Goal: Information Seeking & Learning: Learn about a topic

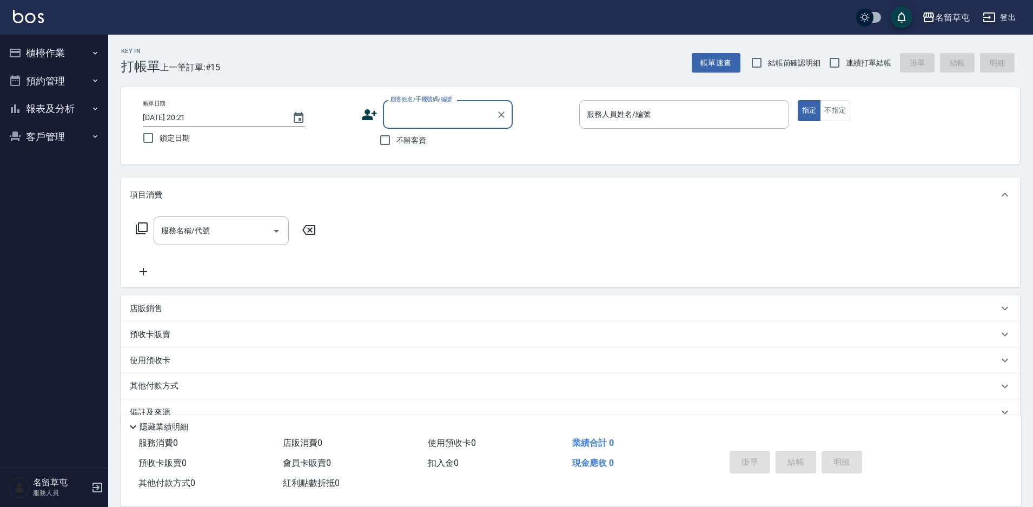
click at [67, 109] on button "報表及分析" at bounding box center [54, 109] width 100 height 28
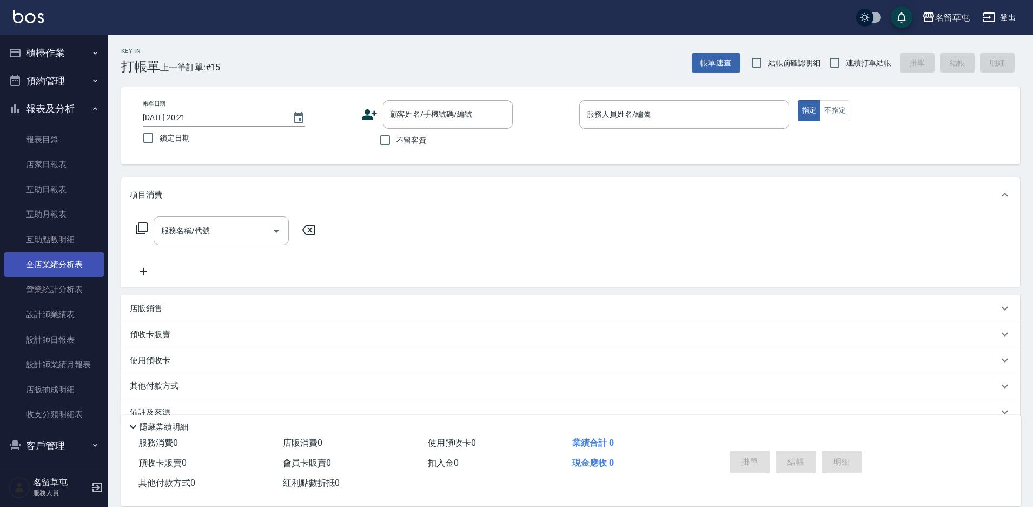
click at [64, 265] on link "全店業績分析表" at bounding box center [54, 264] width 100 height 25
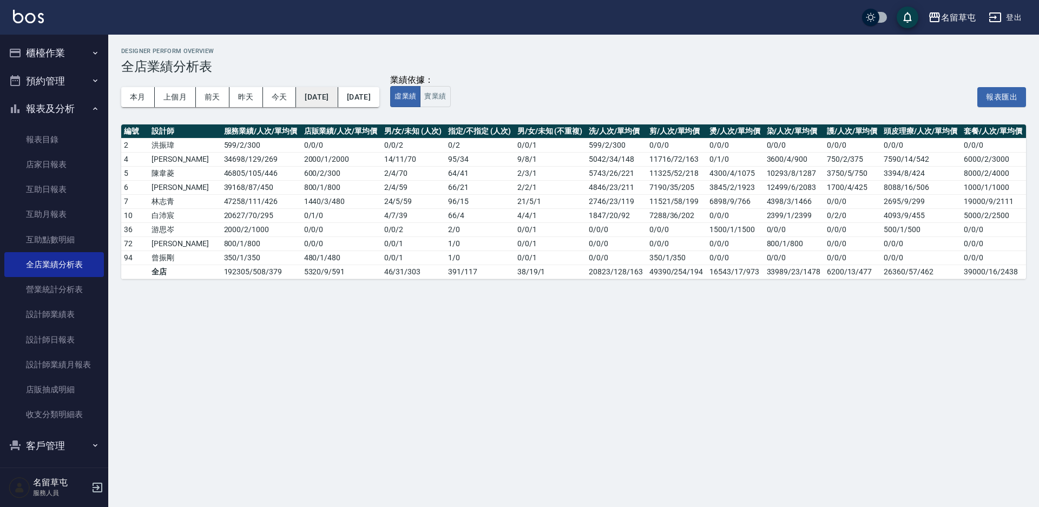
click at [327, 95] on button "[DATE]" at bounding box center [317, 97] width 42 height 20
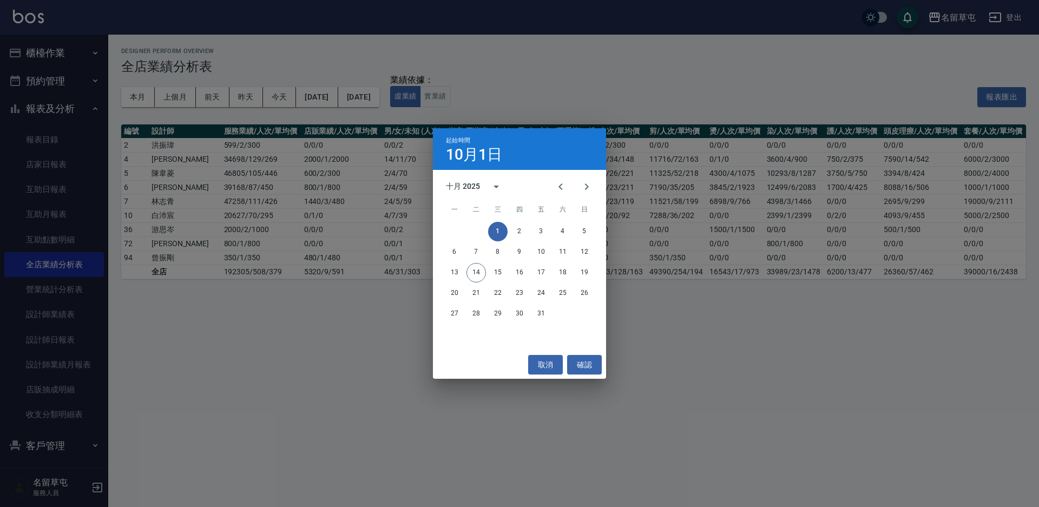
click at [480, 185] on div "十月 2025" at bounding box center [464, 186] width 37 height 11
click at [462, 269] on button "2023" at bounding box center [463, 274] width 39 height 19
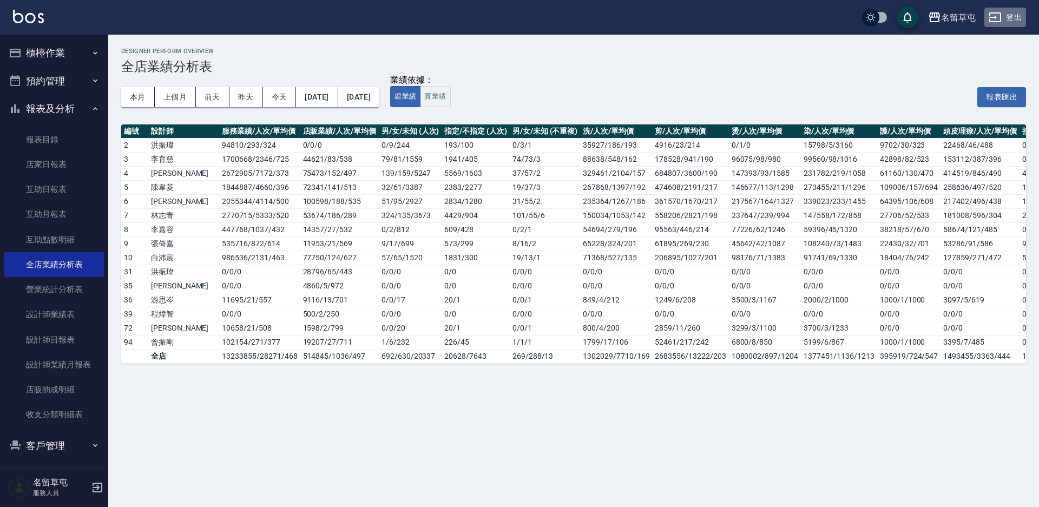
click at [1010, 18] on button "登出" at bounding box center [1005, 18] width 42 height 20
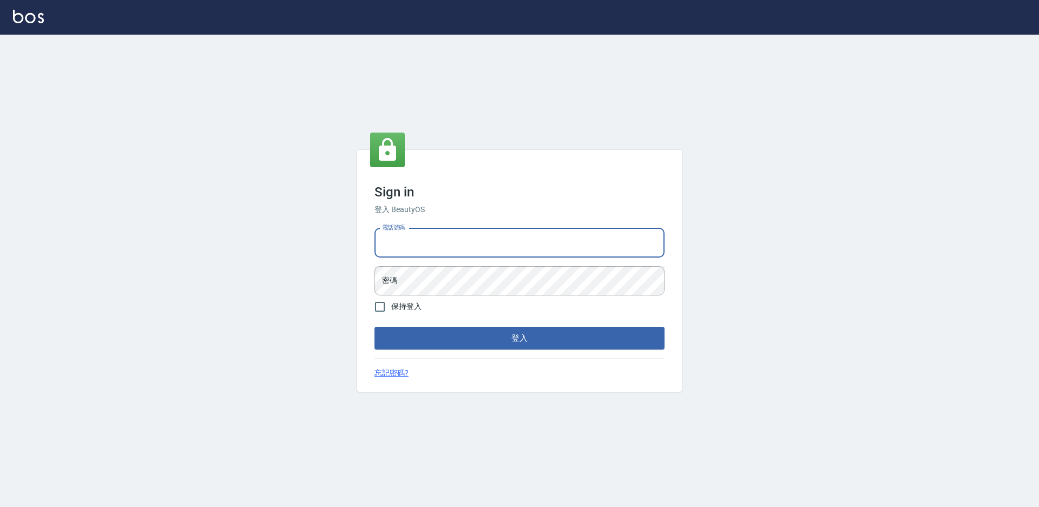
click at [514, 234] on input "電話號碼" at bounding box center [519, 242] width 290 height 29
type input "2380118"
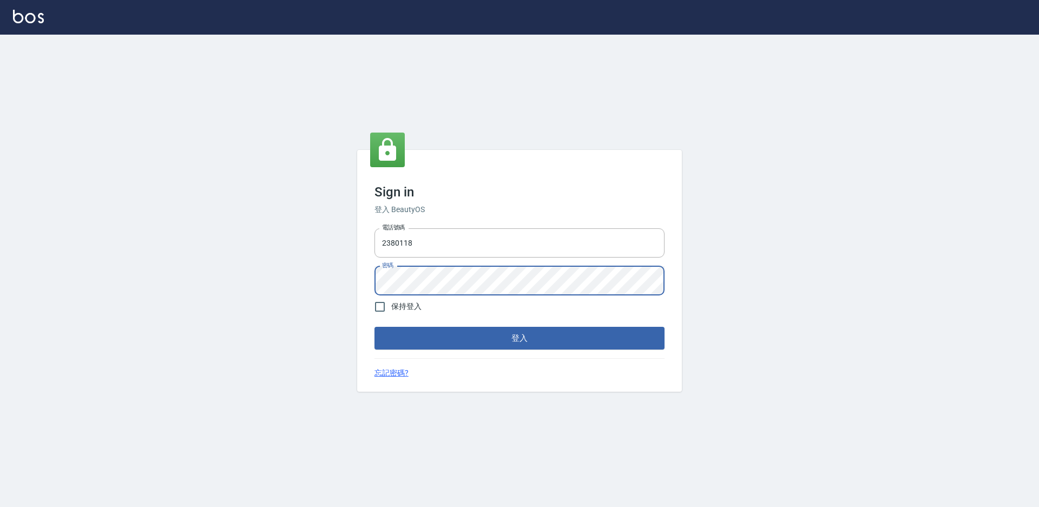
click at [374, 327] on button "登入" at bounding box center [519, 338] width 290 height 23
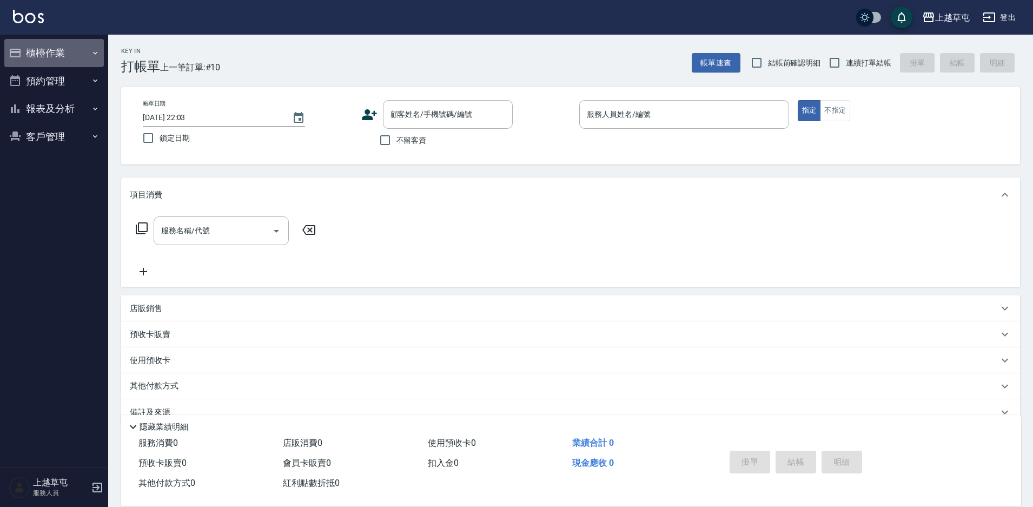
click at [48, 55] on button "櫃檯作業" at bounding box center [54, 53] width 100 height 28
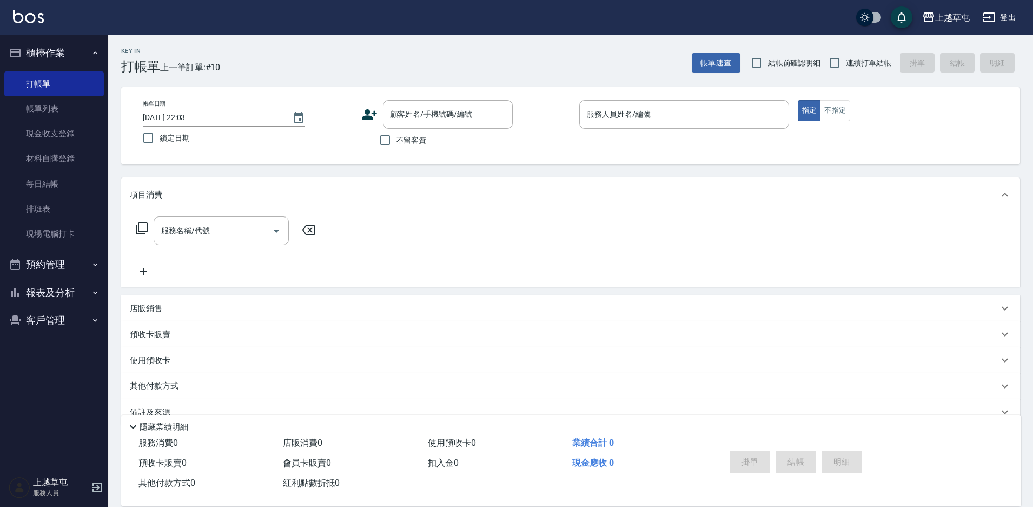
click at [48, 55] on button "櫃檯作業" at bounding box center [54, 53] width 100 height 28
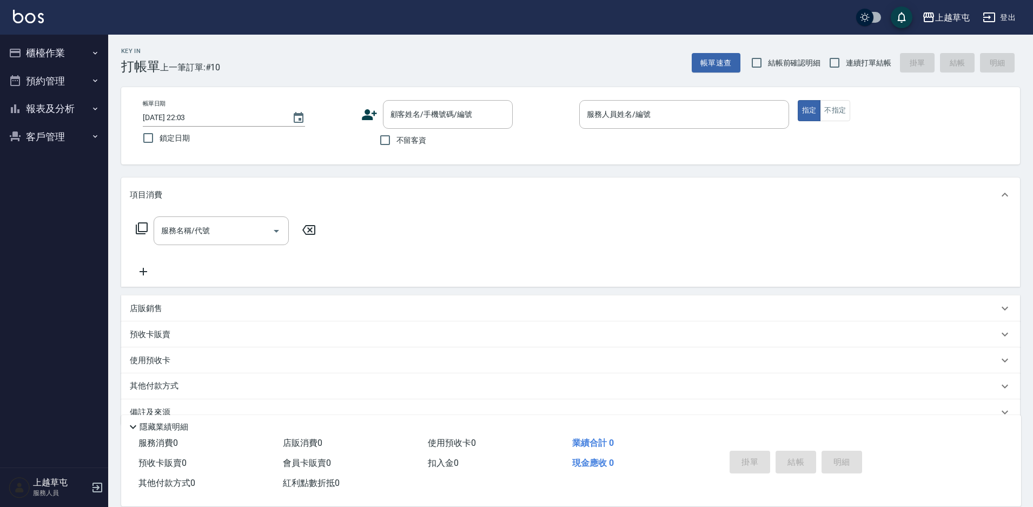
click at [37, 114] on button "報表及分析" at bounding box center [54, 109] width 100 height 28
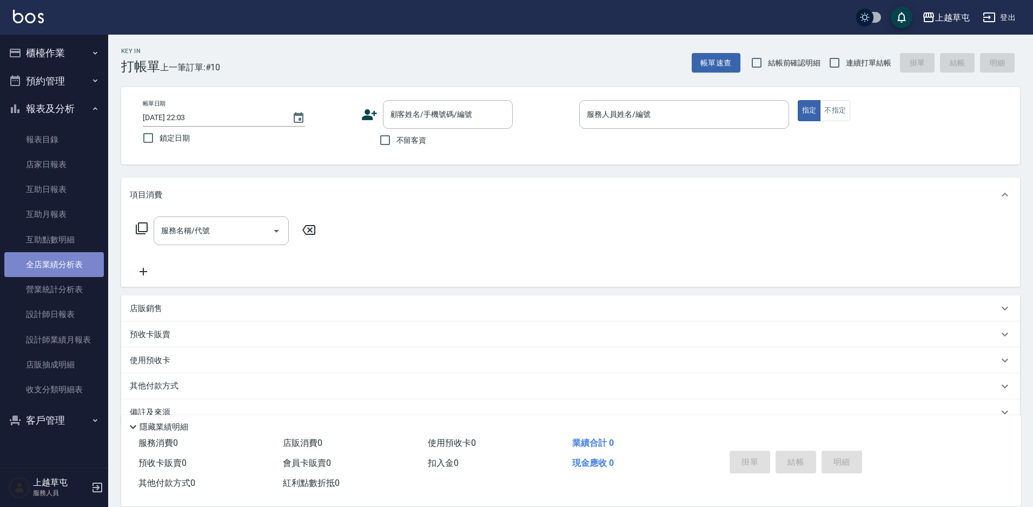
click at [56, 263] on link "全店業績分析表" at bounding box center [54, 264] width 100 height 25
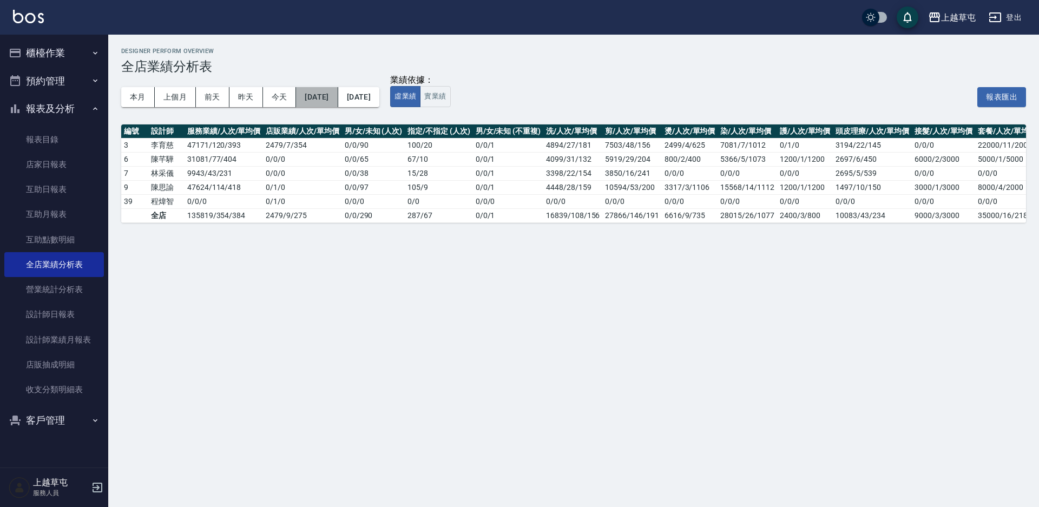
click at [315, 96] on button "[DATE]" at bounding box center [317, 97] width 42 height 20
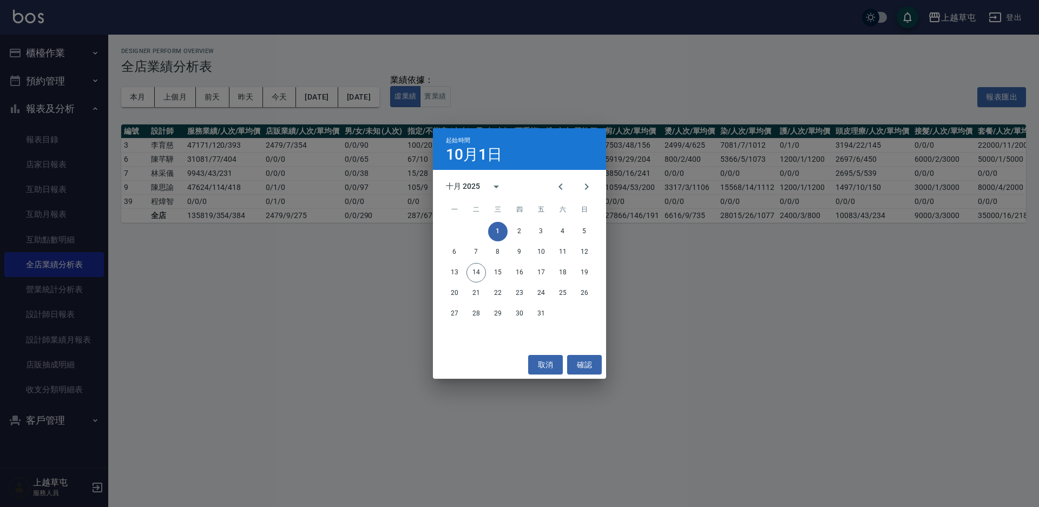
click at [461, 188] on div "十月 2025" at bounding box center [463, 186] width 34 height 11
click at [468, 275] on button "2023" at bounding box center [463, 274] width 39 height 19
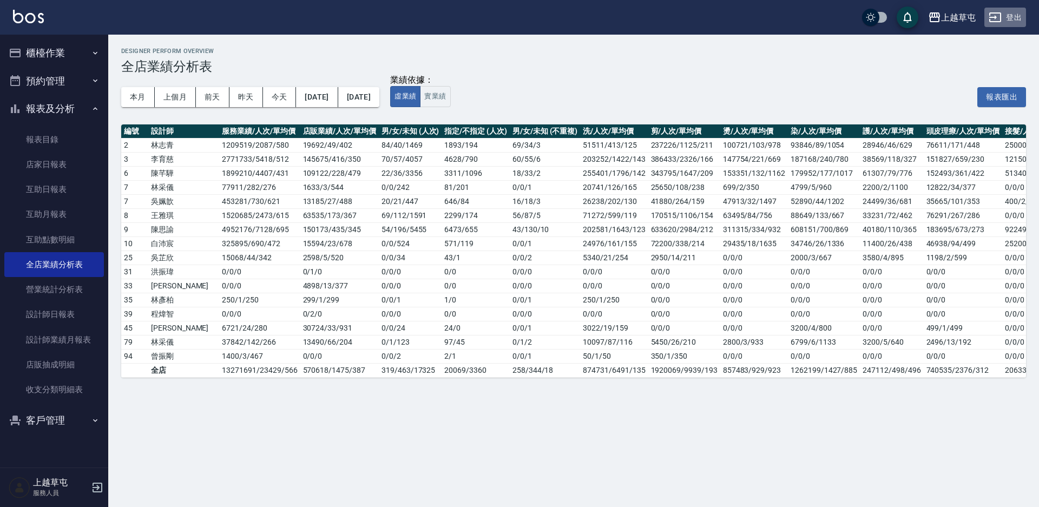
click at [1023, 12] on button "登出" at bounding box center [1005, 18] width 42 height 20
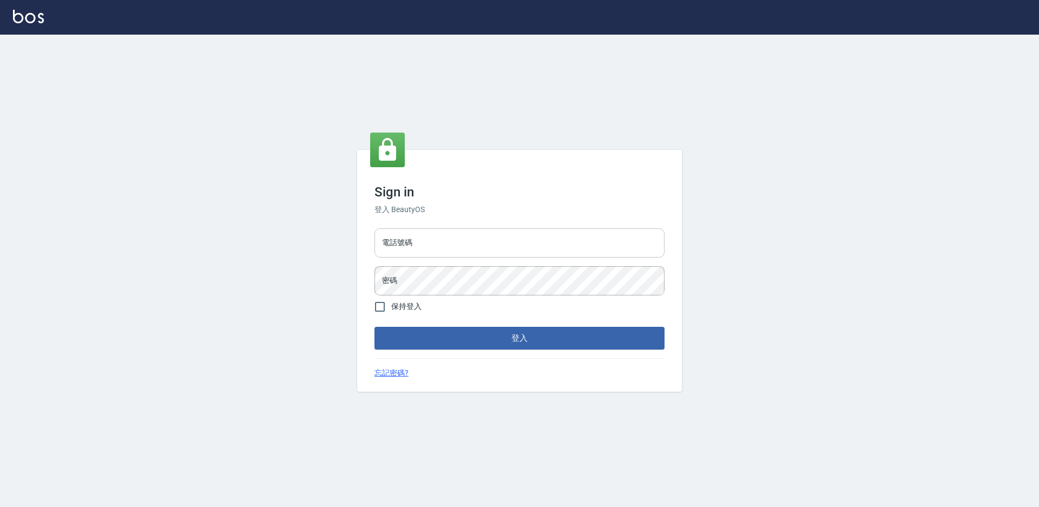
click at [449, 233] on input "電話號碼" at bounding box center [519, 242] width 290 height 29
type input "2988528"
click at [374, 327] on button "登入" at bounding box center [519, 338] width 290 height 23
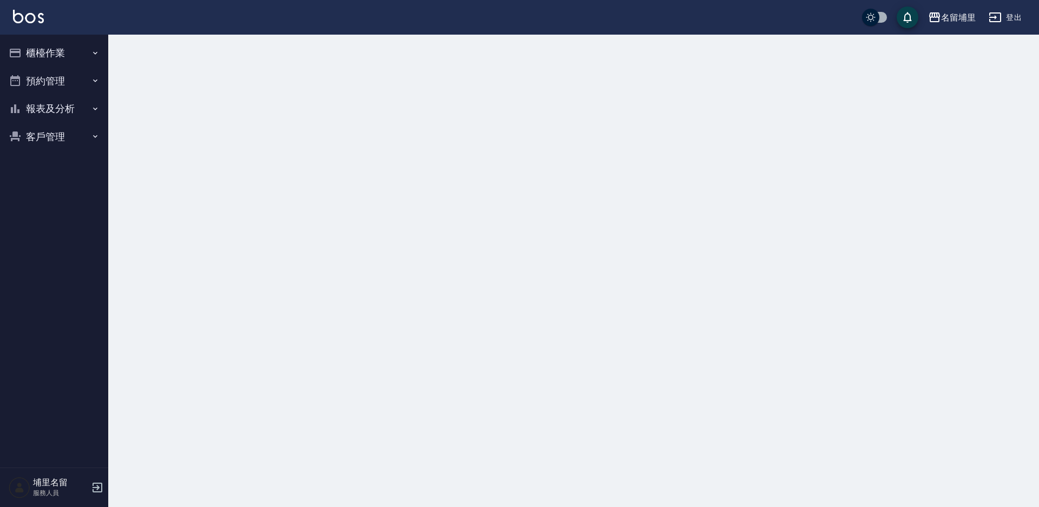
click at [47, 114] on button "報表及分析" at bounding box center [54, 109] width 100 height 28
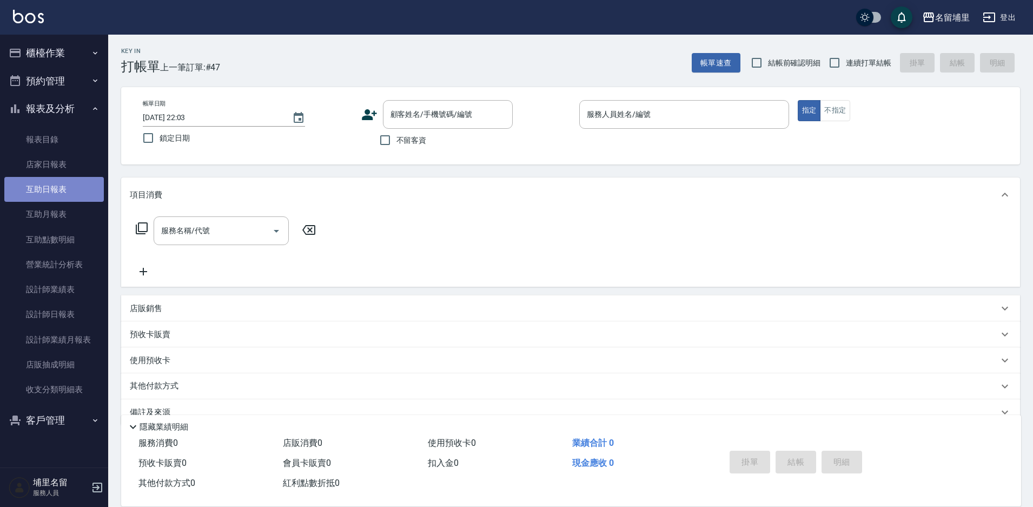
click at [50, 188] on link "互助日報表" at bounding box center [54, 189] width 100 height 25
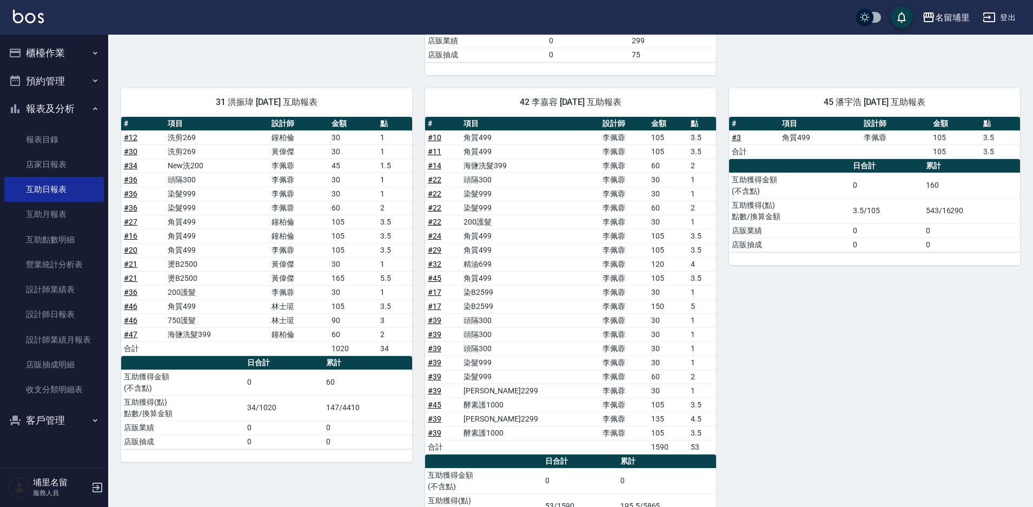
scroll to position [454, 0]
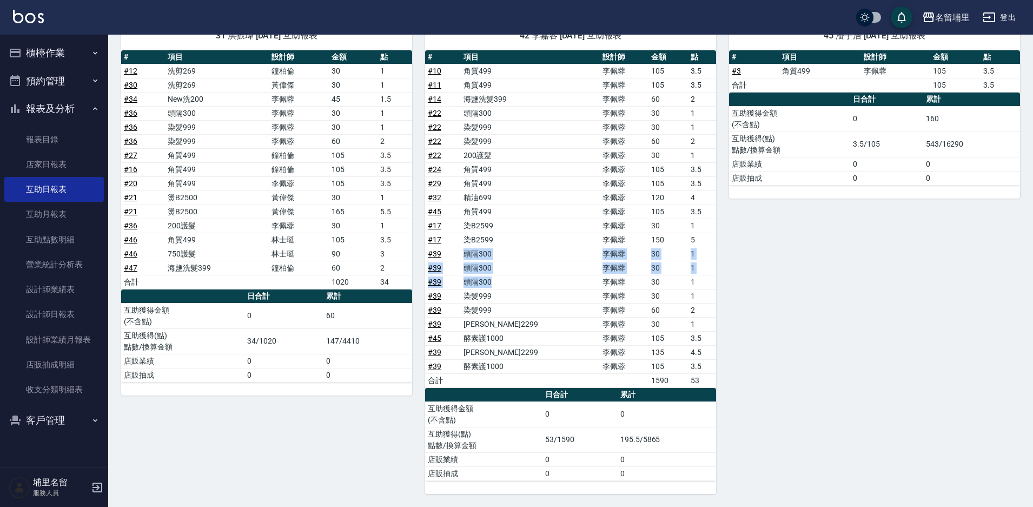
drag, startPoint x: 466, startPoint y: 256, endPoint x: 513, endPoint y: 292, distance: 59.1
click at [512, 289] on tbody "# 10 角質499 李佩蓉 105 3.5 # 11 角質499 李佩蓉 105 3.5 # 14 海鹽洗髮399 李佩蓉 60 2 # 22 頭隔300 …" at bounding box center [570, 225] width 291 height 323
click at [514, 293] on td "染髮999" at bounding box center [530, 296] width 139 height 14
drag, startPoint x: 523, startPoint y: 309, endPoint x: 524, endPoint y: 315, distance: 6.2
click at [524, 315] on td "染髮999" at bounding box center [530, 310] width 139 height 14
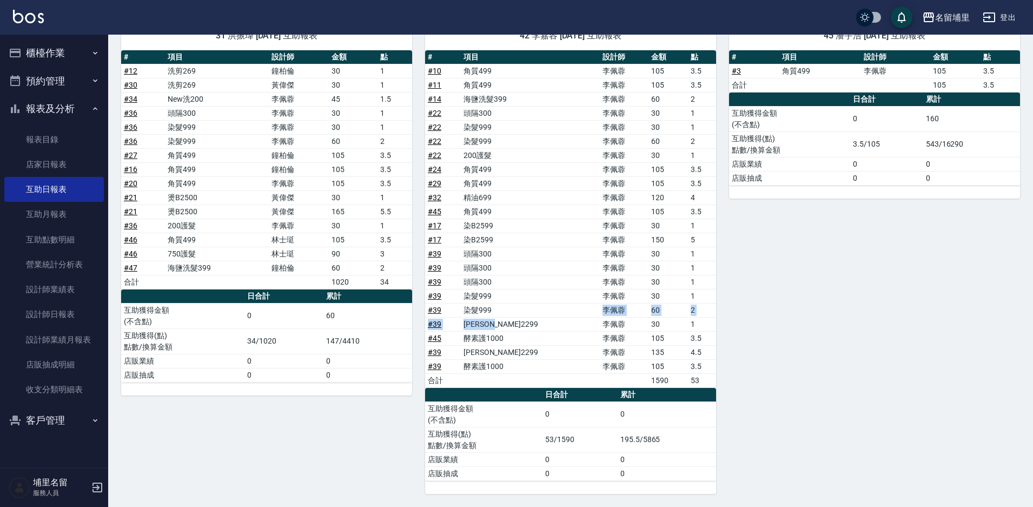
drag, startPoint x: 524, startPoint y: 317, endPoint x: 515, endPoint y: 324, distance: 11.6
click at [523, 320] on tbody "# 10 角質499 李佩蓉 105 3.5 # 11 角質499 李佩蓉 105 3.5 # 14 海鹽洗髮399 李佩蓉 60 2 # 22 頭隔300 …" at bounding box center [570, 225] width 291 height 323
click at [515, 324] on td "伊黛莉2299" at bounding box center [530, 324] width 139 height 14
drag, startPoint x: 514, startPoint y: 321, endPoint x: 463, endPoint y: 320, distance: 51.4
click at [463, 320] on tr "# 39 伊黛莉2299 李佩蓉 30 1" at bounding box center [570, 324] width 291 height 14
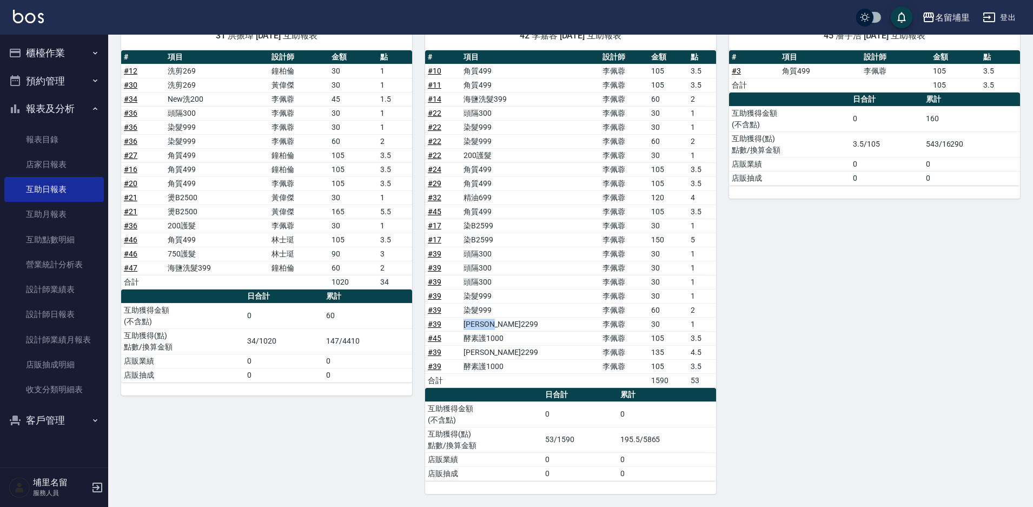
click at [451, 330] on td "# 39" at bounding box center [443, 324] width 36 height 14
click at [58, 272] on link "營業統計分析表" at bounding box center [54, 264] width 100 height 25
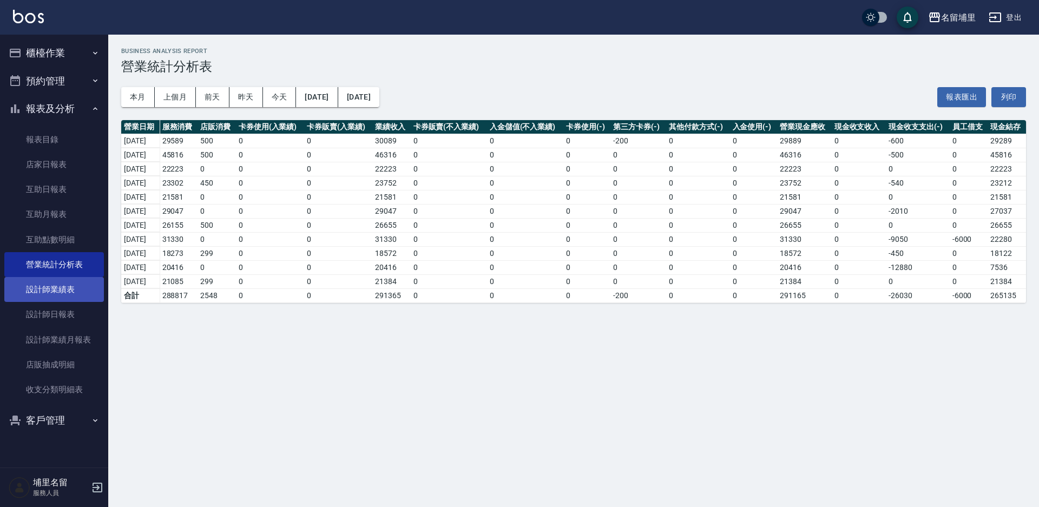
click at [69, 287] on link "設計師業績表" at bounding box center [54, 289] width 100 height 25
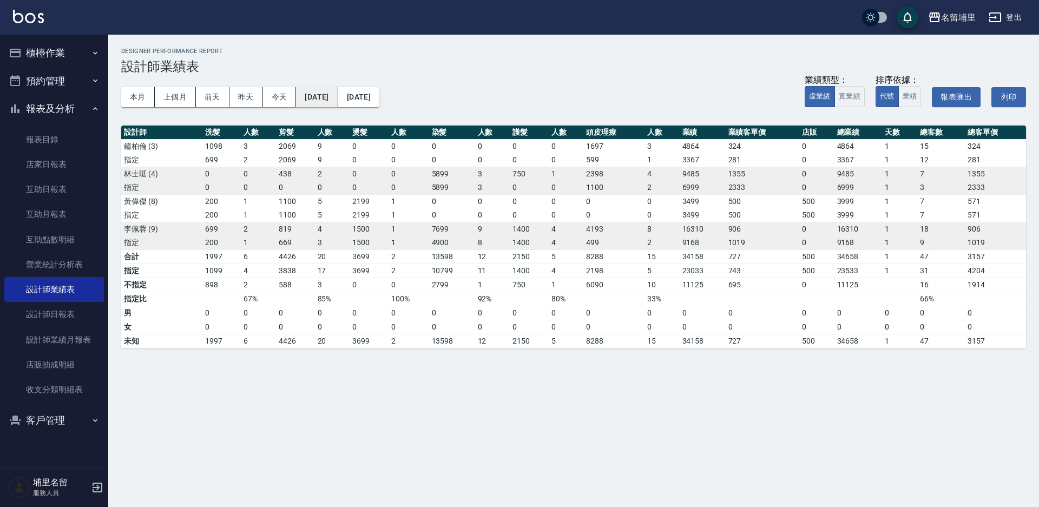
click at [336, 102] on button "[DATE]" at bounding box center [317, 97] width 42 height 20
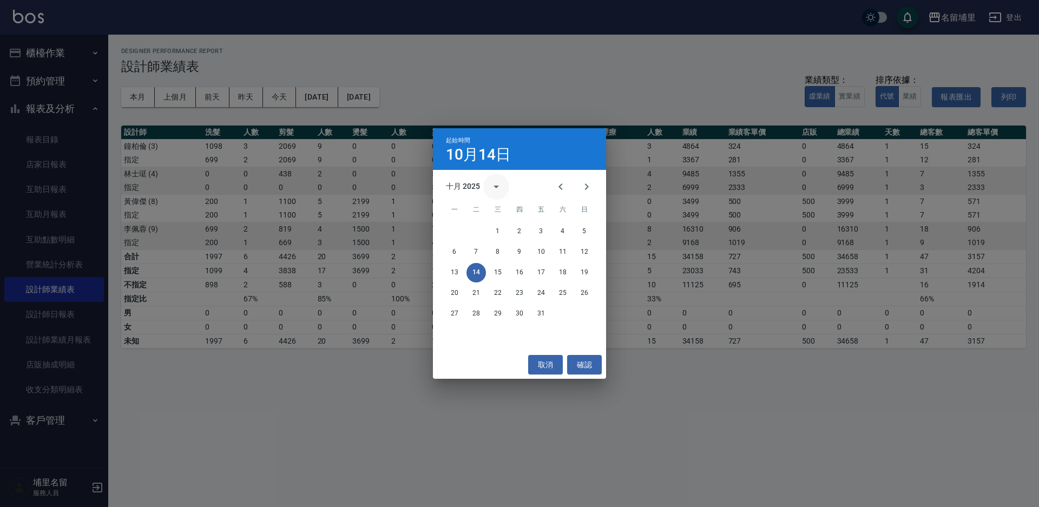
click at [490, 184] on icon "calendar view is open, switch to year view" at bounding box center [496, 186] width 13 height 13
click at [549, 372] on button "取消" at bounding box center [545, 365] width 35 height 20
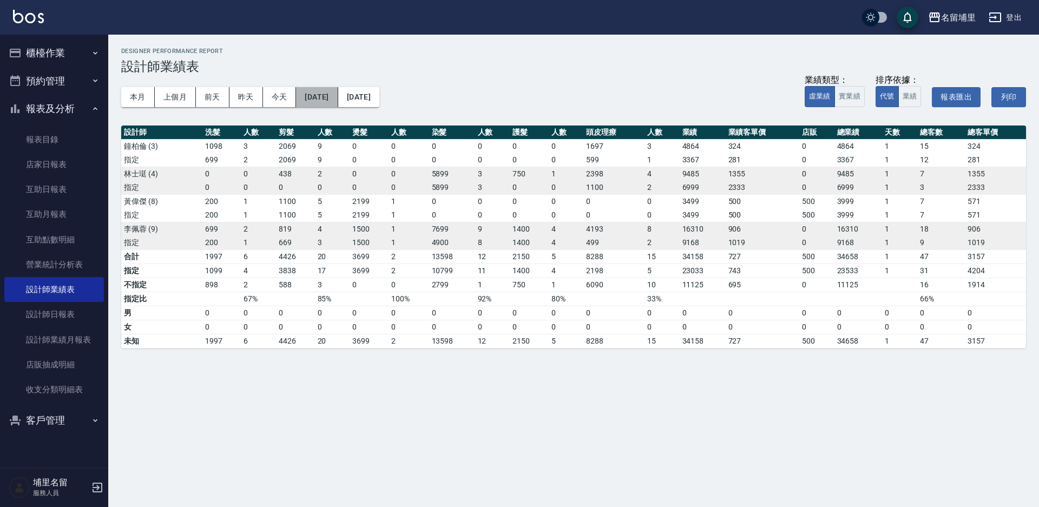
click at [338, 94] on button "[DATE]" at bounding box center [317, 97] width 42 height 20
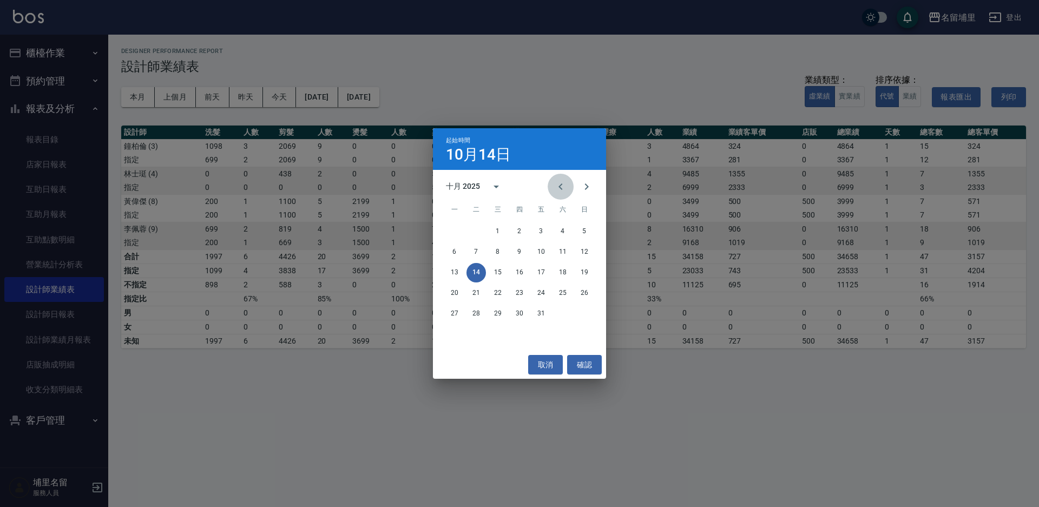
click at [566, 181] on icon "Previous month" at bounding box center [560, 186] width 13 height 13
click at [563, 181] on icon "Previous month" at bounding box center [560, 186] width 13 height 13
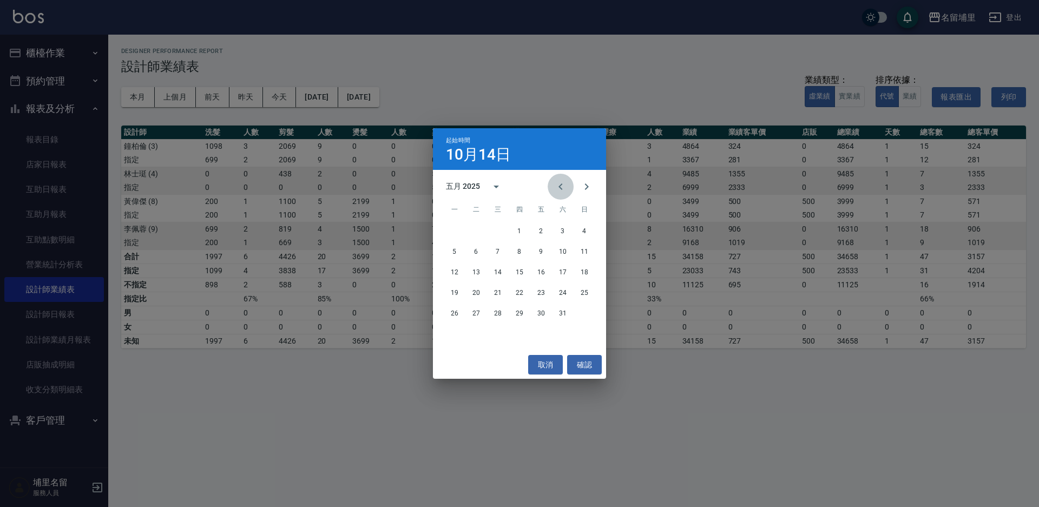
click at [563, 181] on icon "Previous month" at bounding box center [560, 186] width 13 height 13
click at [451, 332] on button "31" at bounding box center [454, 334] width 19 height 19
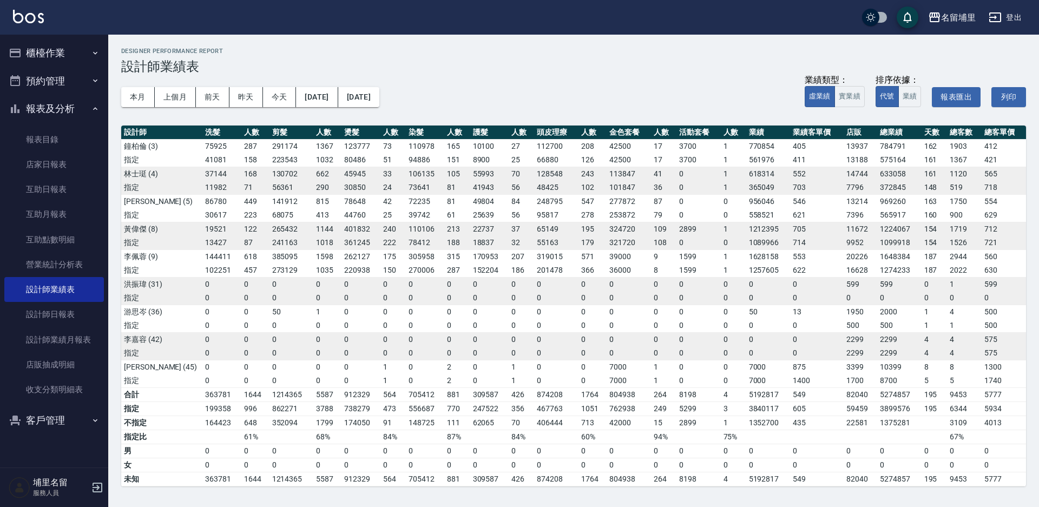
click at [1005, 17] on button "登出" at bounding box center [1005, 18] width 42 height 20
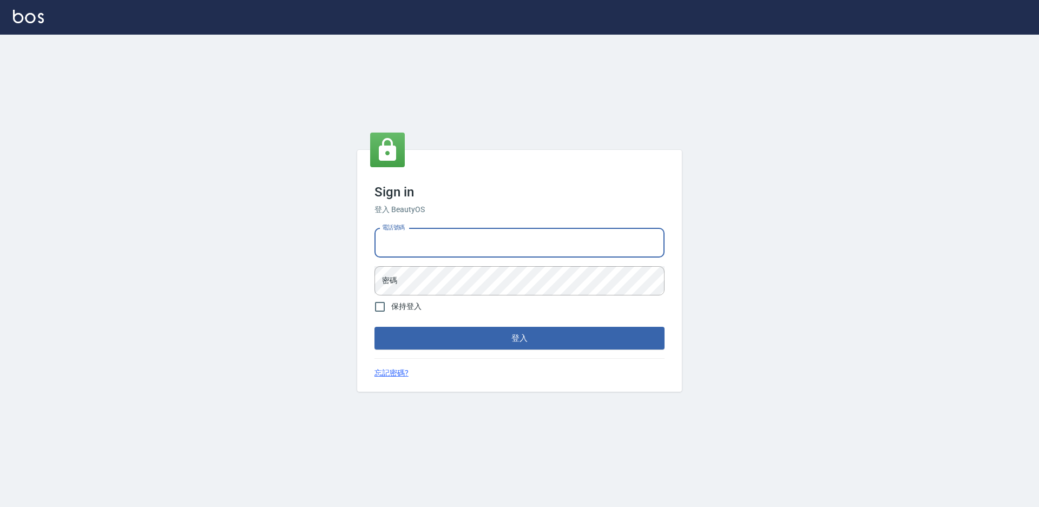
click at [577, 230] on input "電話號碼" at bounding box center [519, 242] width 290 height 29
type input "2380118"
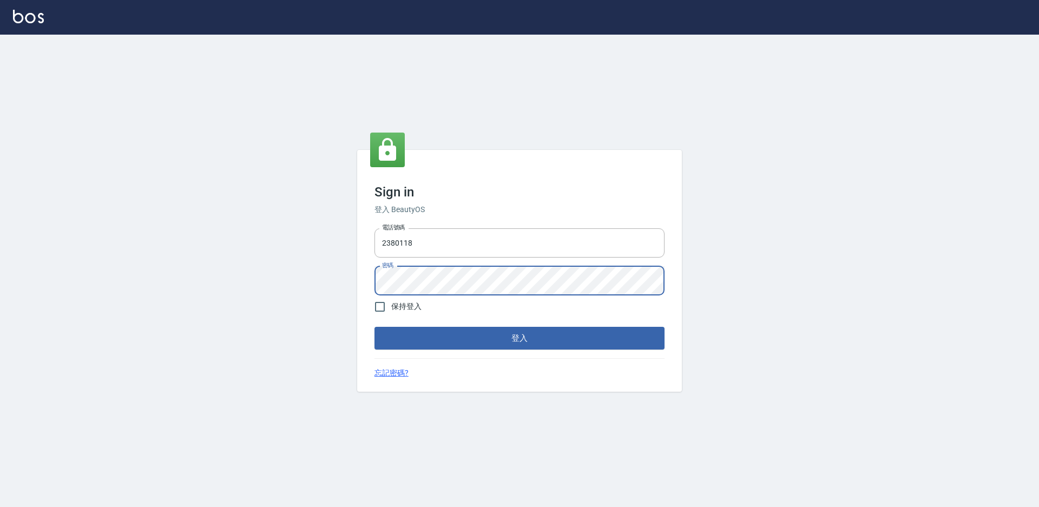
click at [374, 327] on button "登入" at bounding box center [519, 338] width 290 height 23
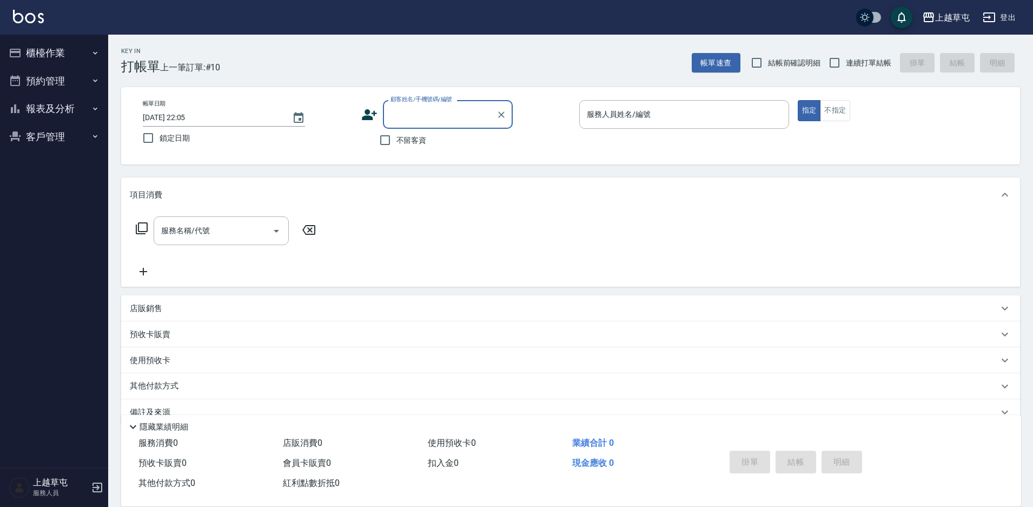
click at [54, 113] on button "報表及分析" at bounding box center [54, 109] width 100 height 28
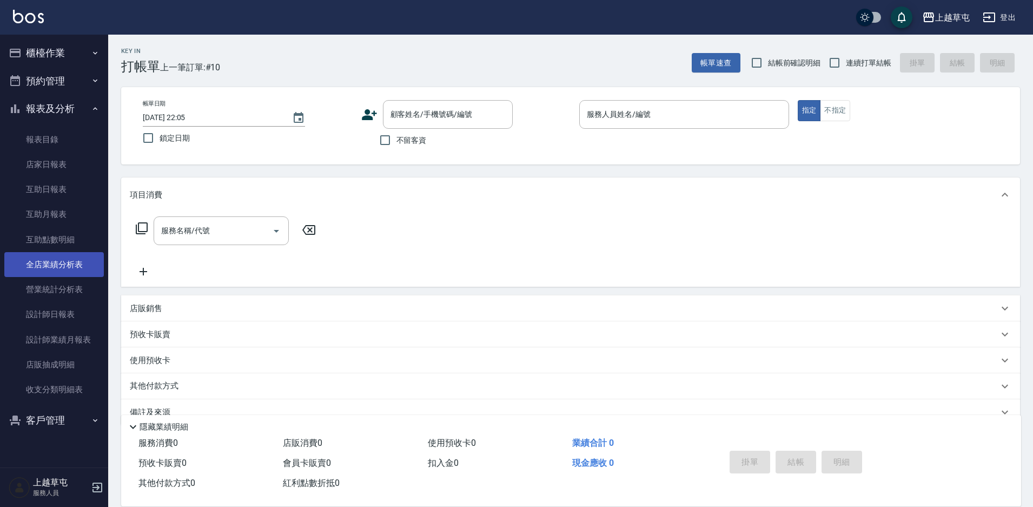
click at [49, 264] on link "全店業績分析表" at bounding box center [54, 264] width 100 height 25
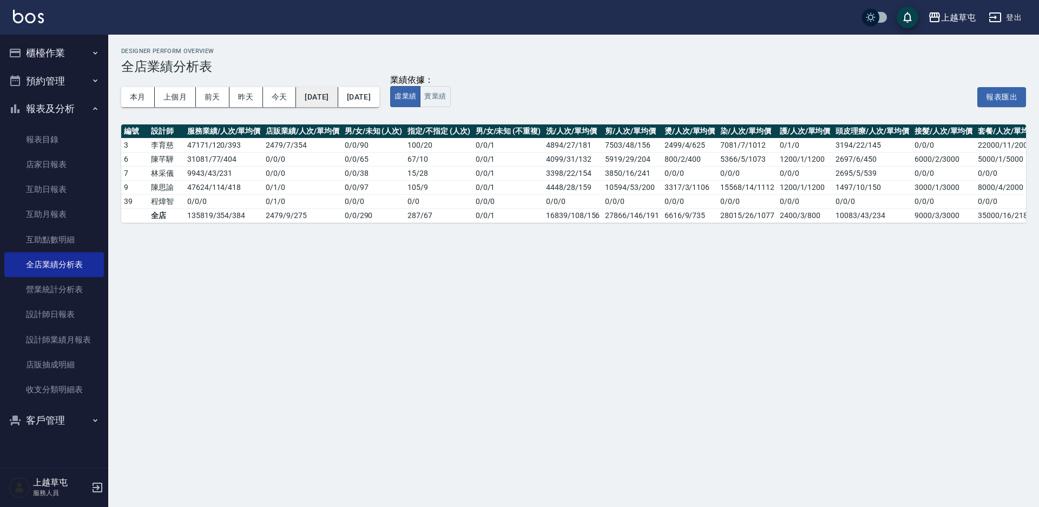
click at [326, 93] on button "[DATE]" at bounding box center [317, 97] width 42 height 20
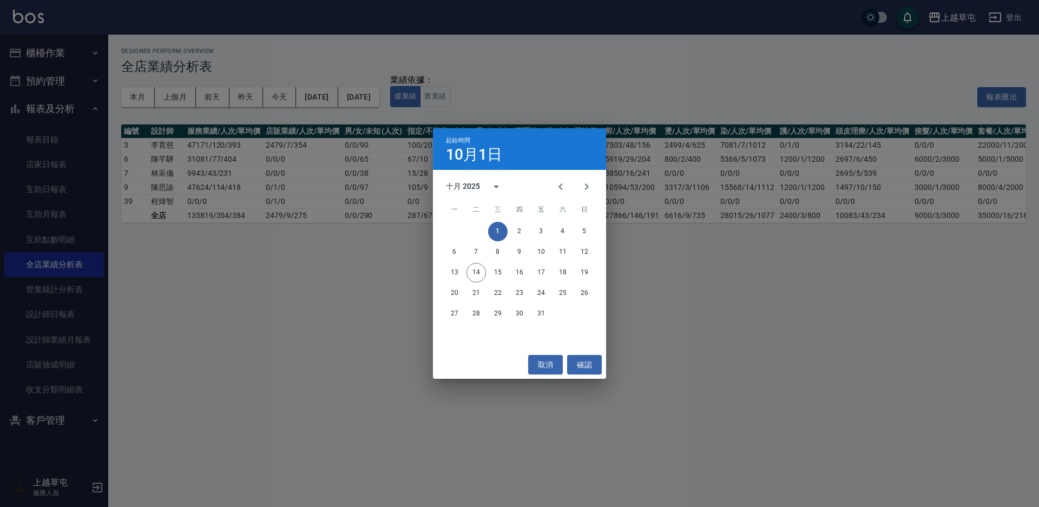
click at [452, 183] on div "十月 2025" at bounding box center [463, 186] width 34 height 11
click at [466, 268] on button "2023" at bounding box center [463, 274] width 39 height 19
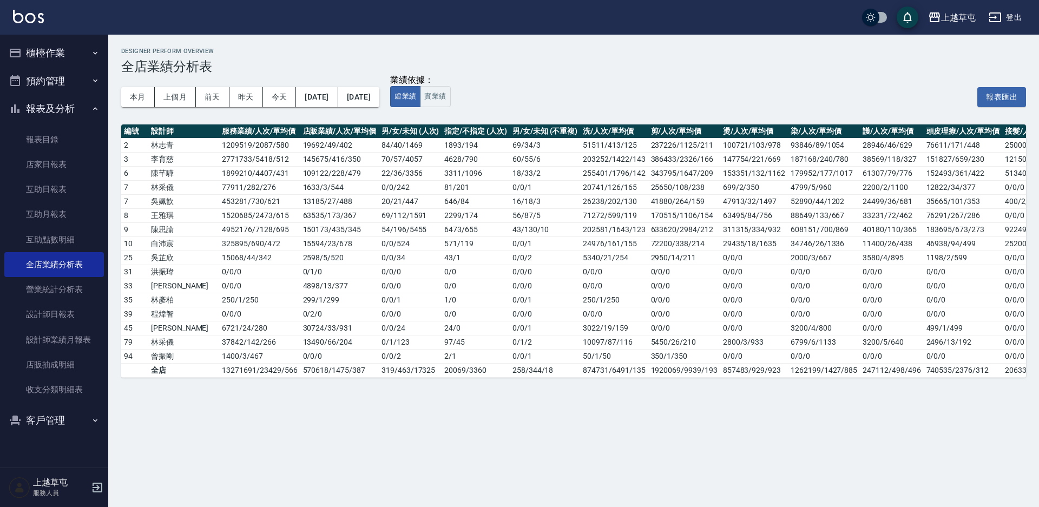
click at [998, 17] on icon "button" at bounding box center [994, 17] width 13 height 13
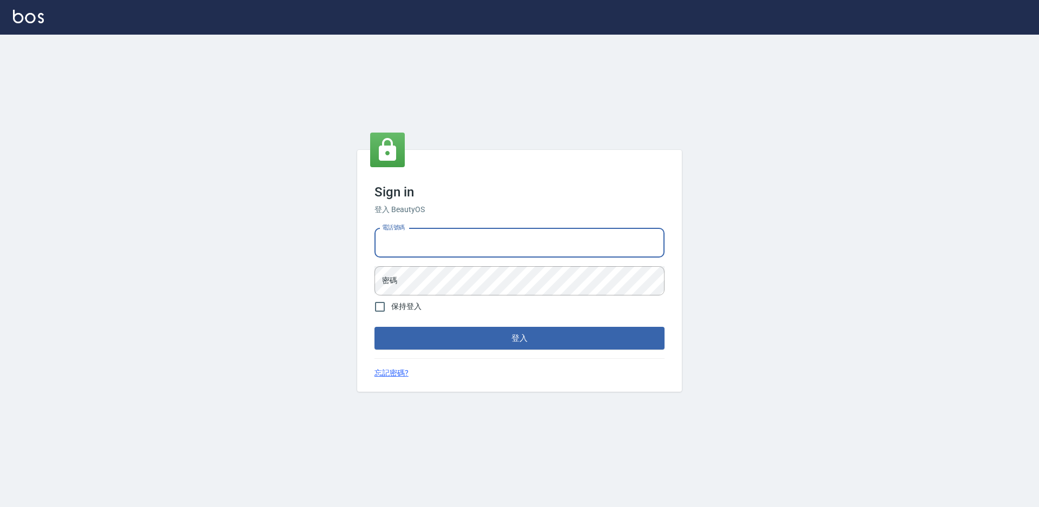
type input "2306457"
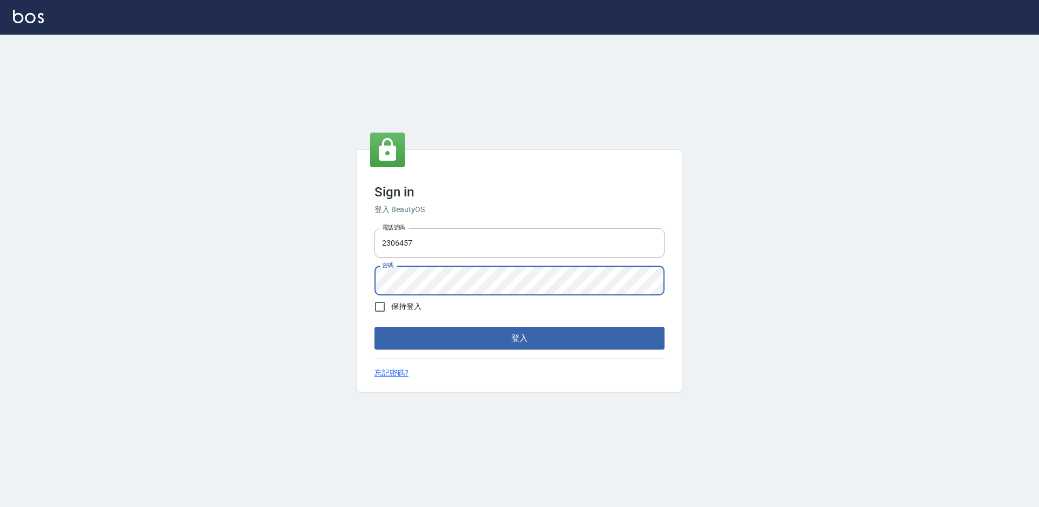
click at [374, 327] on button "登入" at bounding box center [519, 338] width 290 height 23
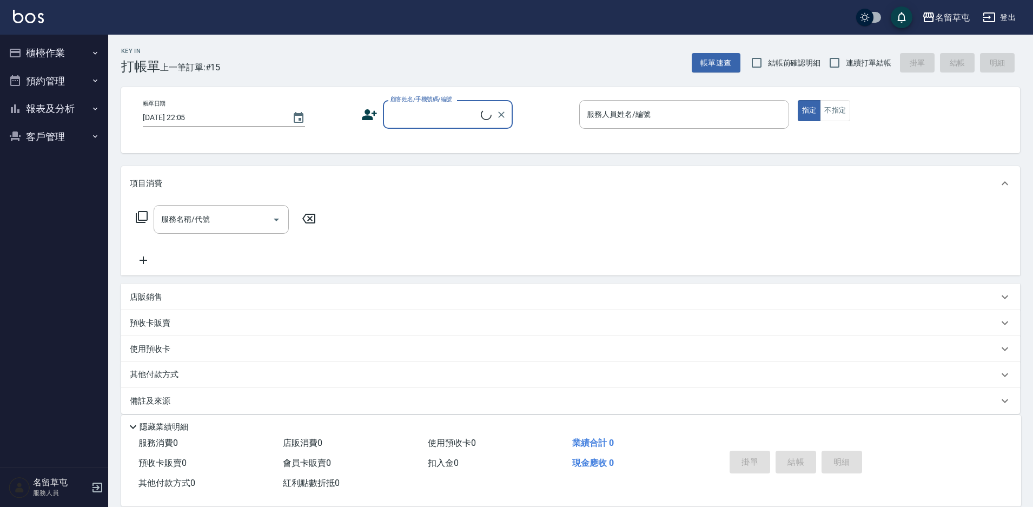
click at [44, 101] on button "報表及分析" at bounding box center [54, 109] width 100 height 28
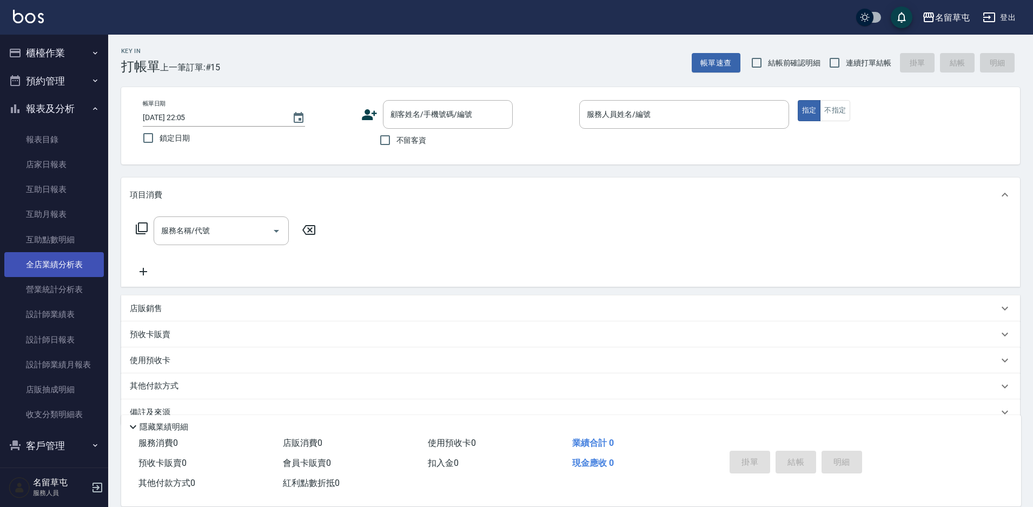
click at [63, 265] on link "全店業績分析表" at bounding box center [54, 264] width 100 height 25
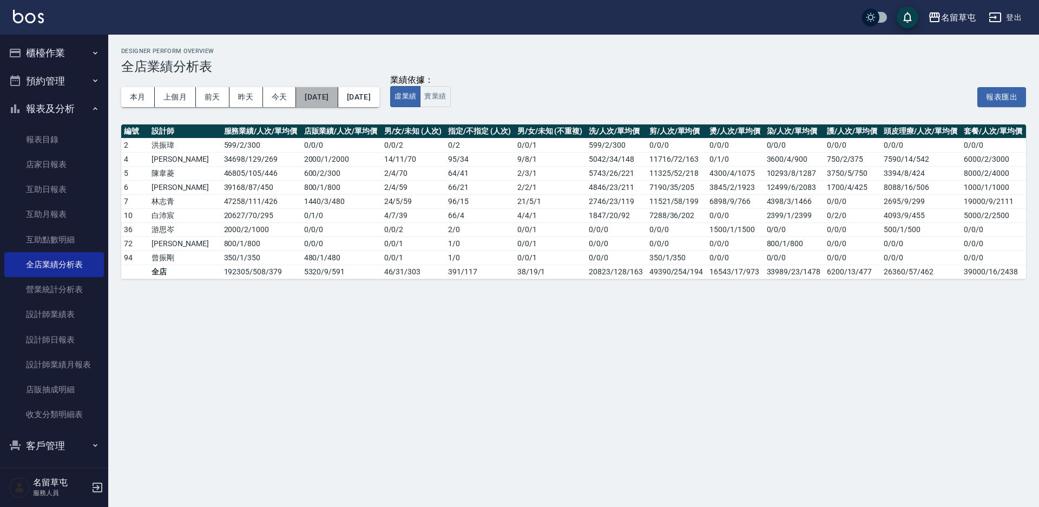
click at [338, 91] on button "[DATE]" at bounding box center [317, 97] width 42 height 20
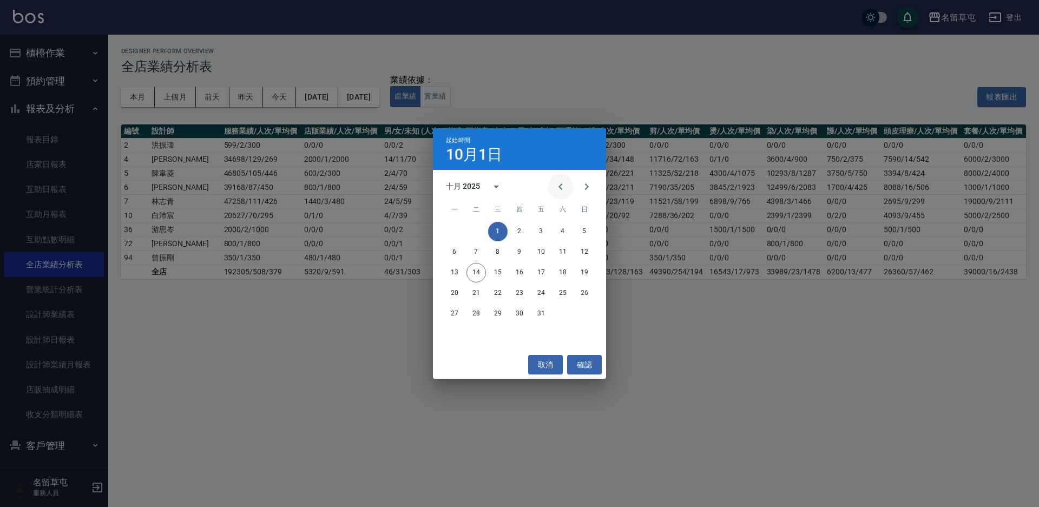
click at [558, 186] on icon "Previous month" at bounding box center [560, 186] width 13 height 13
click at [482, 181] on div "七月 2025" at bounding box center [464, 186] width 37 height 11
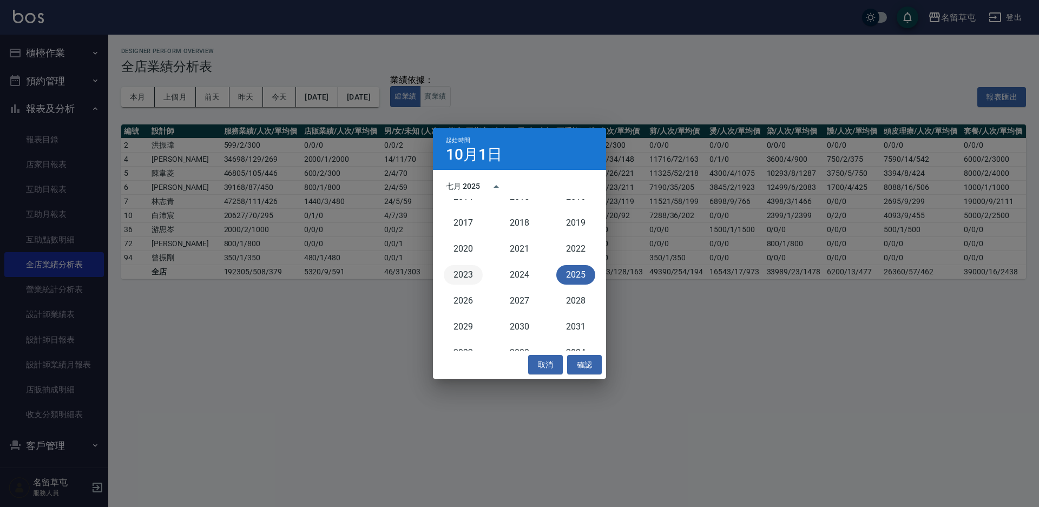
click at [455, 277] on button "2023" at bounding box center [463, 274] width 39 height 19
